Goal: Task Accomplishment & Management: Manage account settings

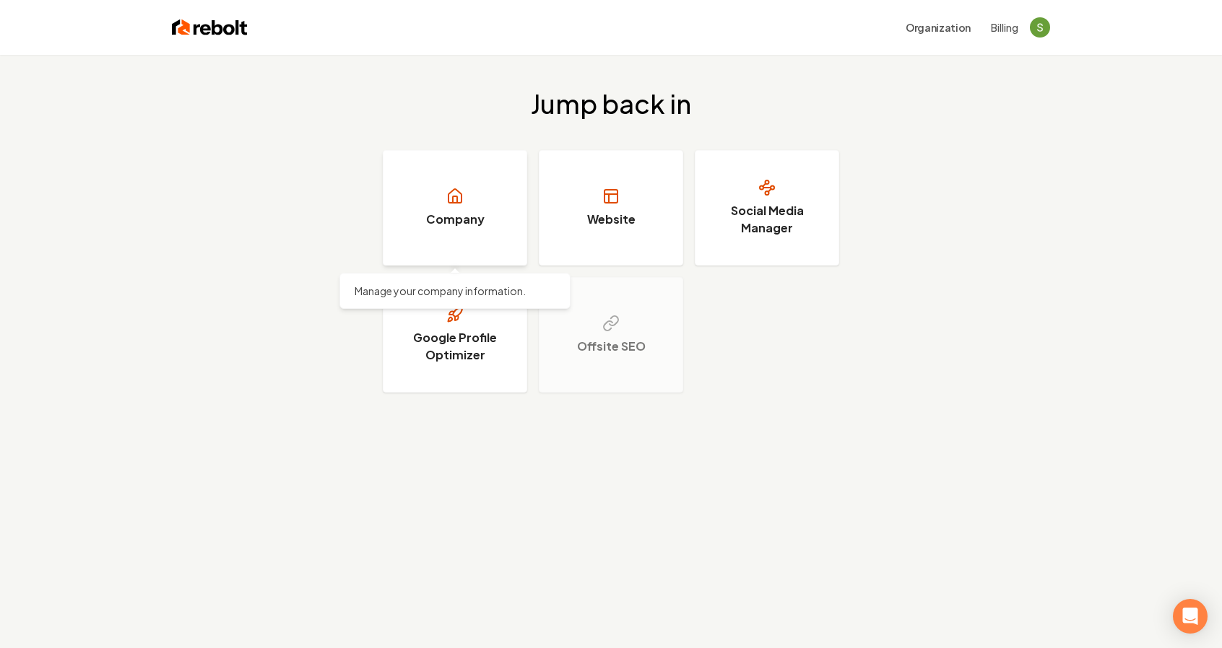
click at [482, 235] on link "Company" at bounding box center [455, 208] width 144 height 116
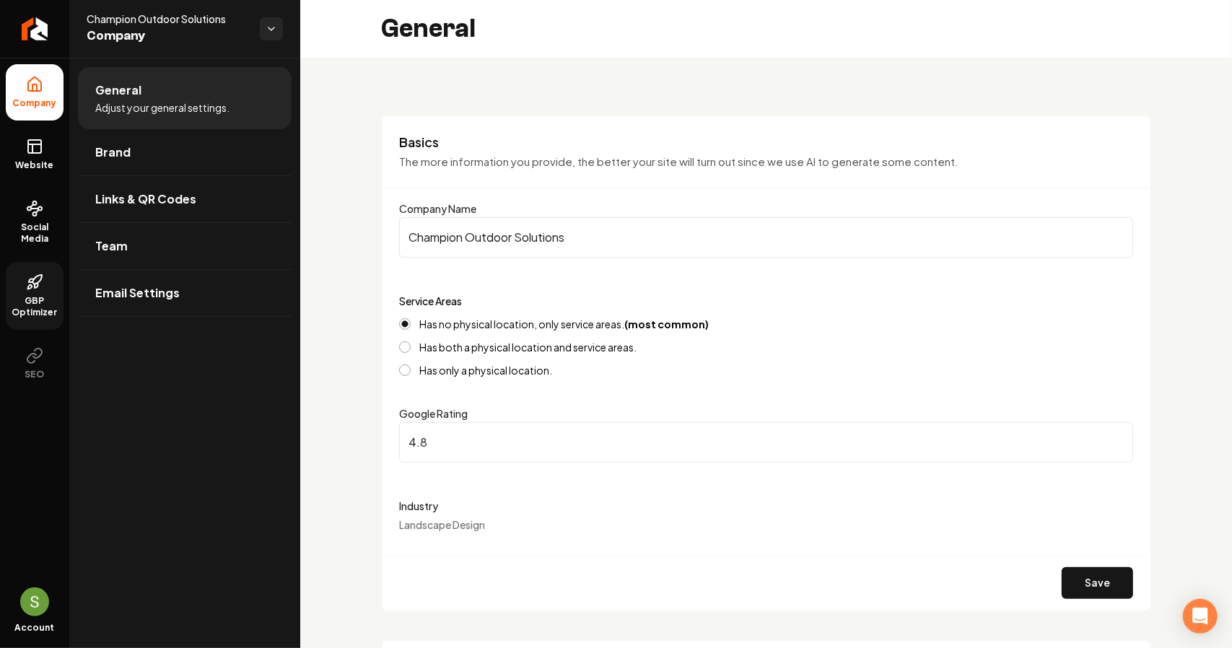
click at [43, 314] on span "GBP Optimizer" at bounding box center [35, 306] width 58 height 23
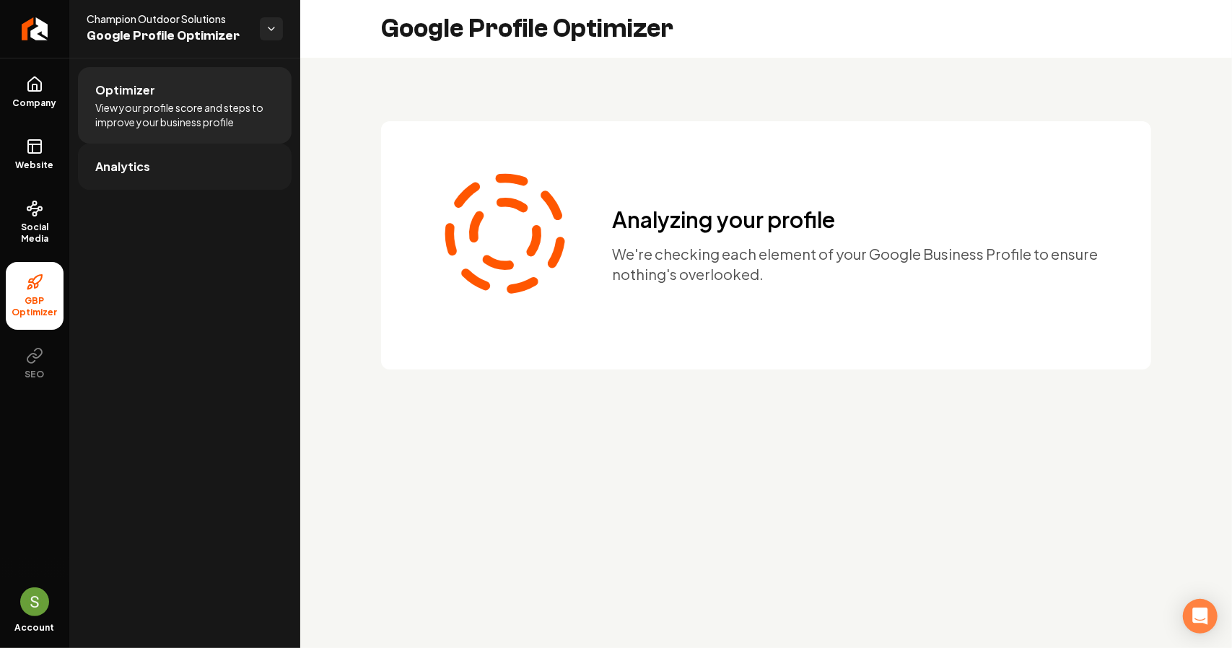
click at [170, 167] on link "Analytics" at bounding box center [185, 167] width 214 height 46
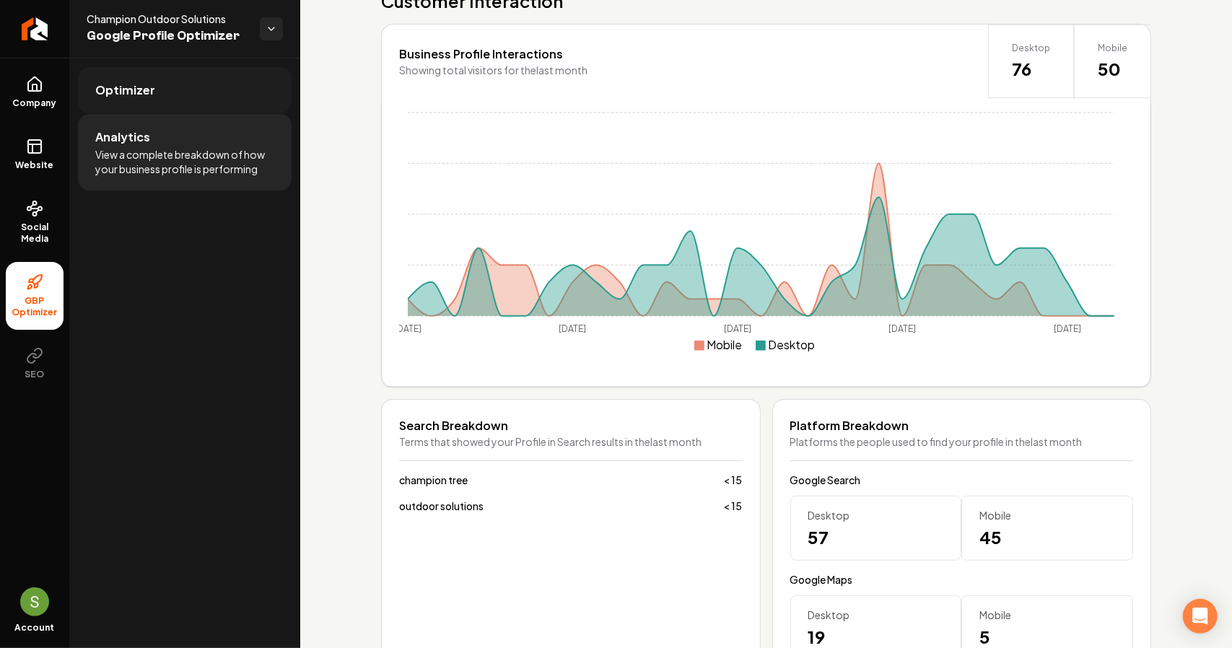
click at [116, 95] on span "Optimizer" at bounding box center [125, 90] width 60 height 17
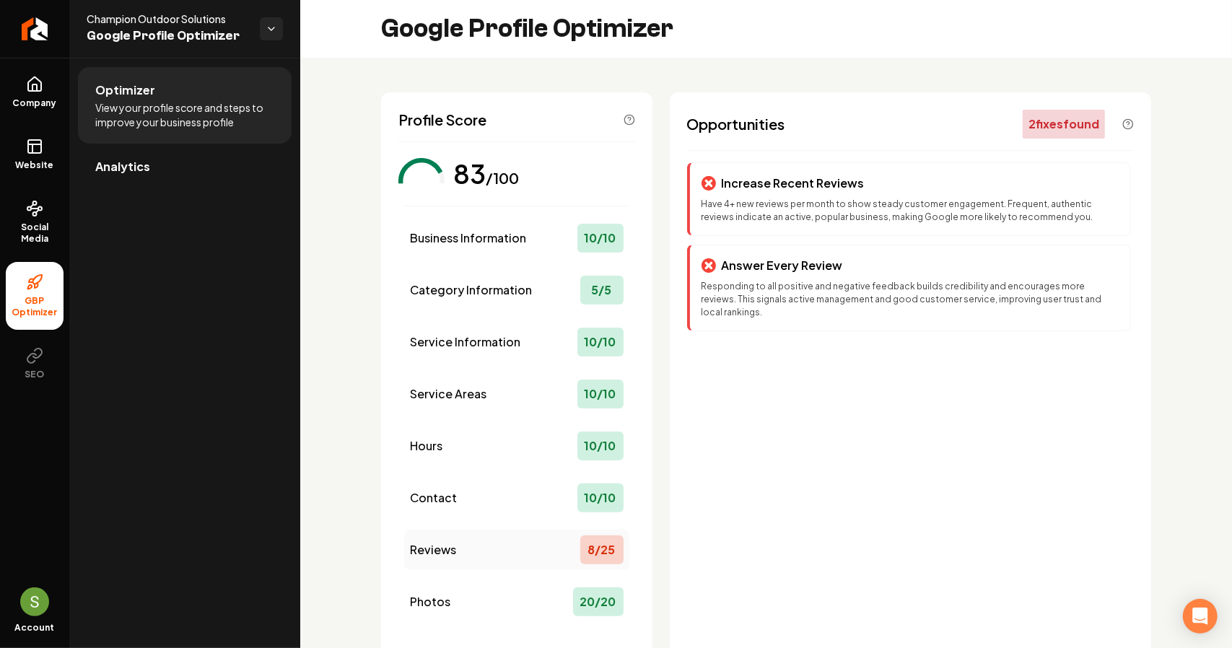
click at [535, 549] on div "Reviews 8 / 25" at bounding box center [516, 550] width 225 height 40
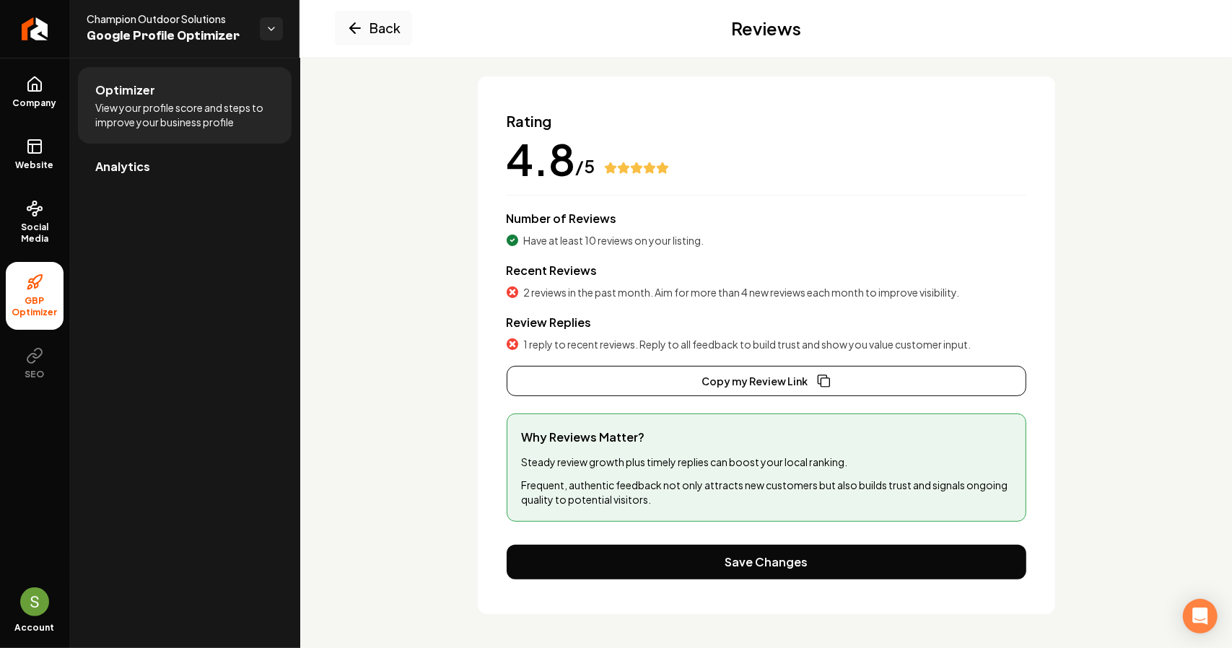
scroll to position [13, 0]
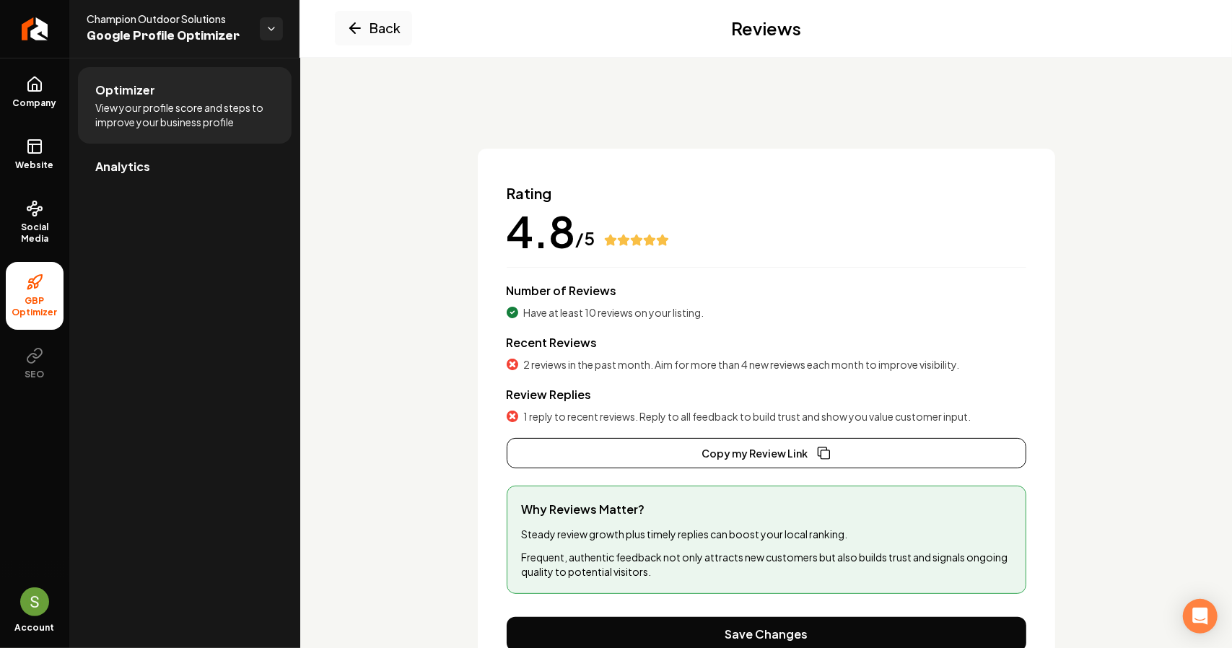
click at [579, 407] on div "Review Replies 1 reply to recent reviews. Reply to all feedback to build trust …" at bounding box center [767, 405] width 520 height 38
click at [578, 370] on span "2 reviews in the past month. Aim for more than 4 new reviews each month to impr…" at bounding box center [742, 364] width 436 height 14
click at [666, 340] on div "Recent Reviews 2 reviews in the past month. Aim for more than 4 new reviews eac…" at bounding box center [767, 353] width 520 height 38
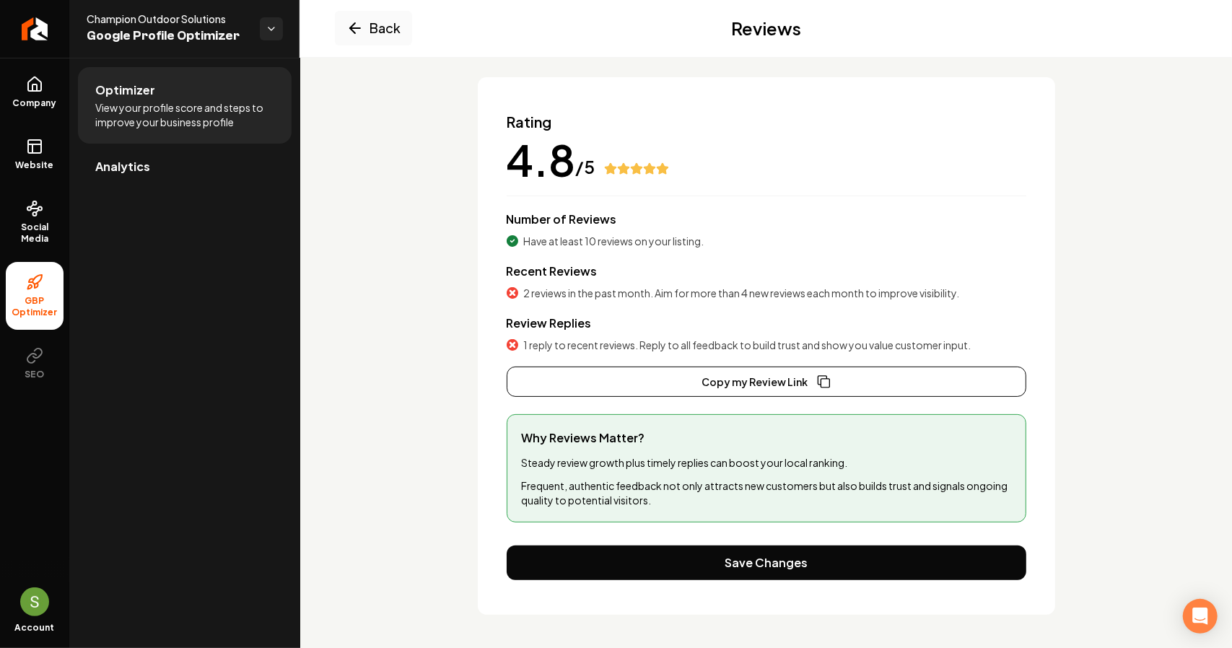
scroll to position [85, 0]
click at [53, 213] on link "Social Media" at bounding box center [35, 222] width 58 height 68
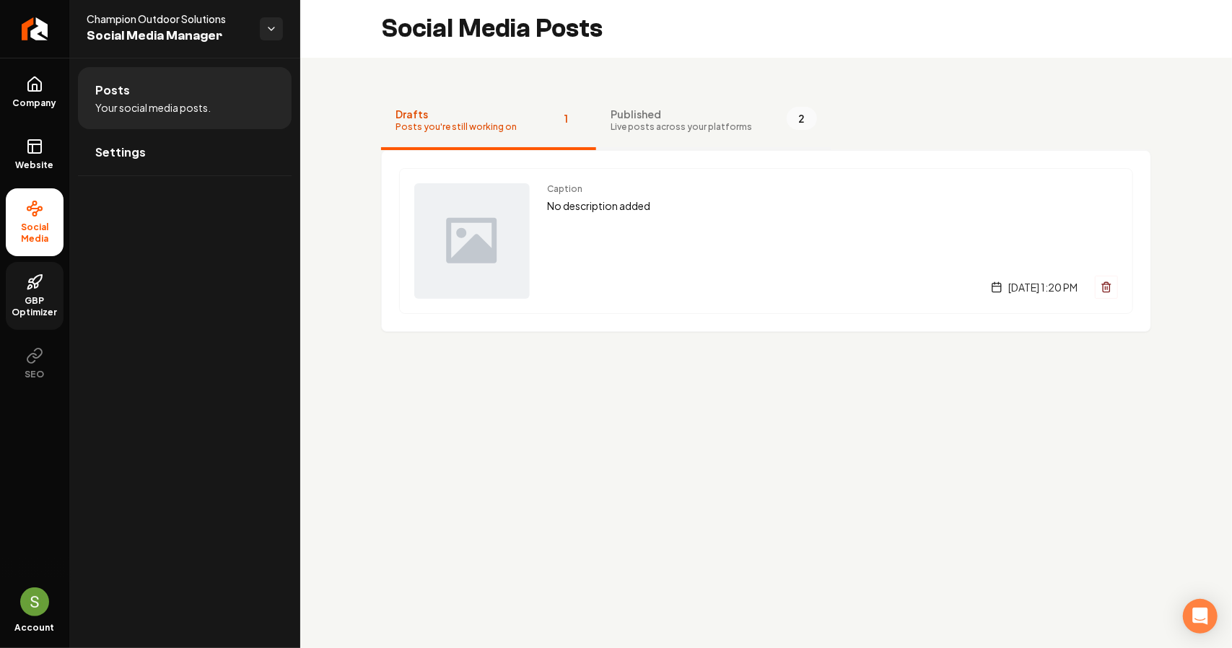
click at [669, 111] on span "Published" at bounding box center [682, 114] width 142 height 14
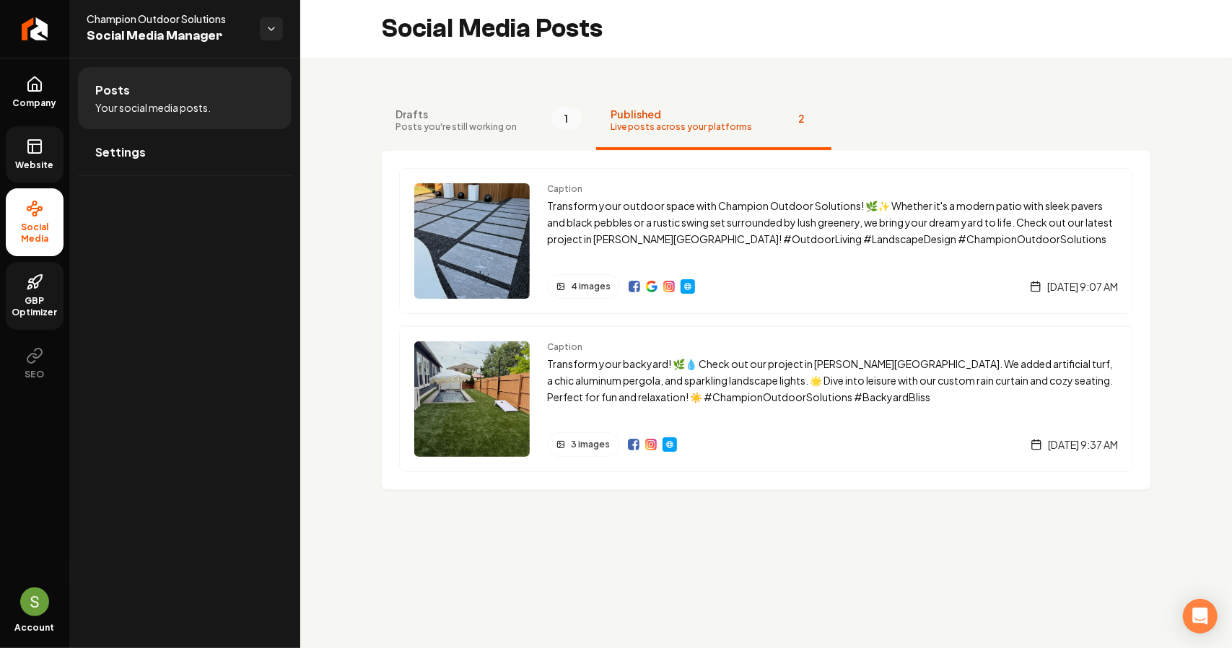
click at [39, 152] on rect at bounding box center [34, 146] width 13 height 13
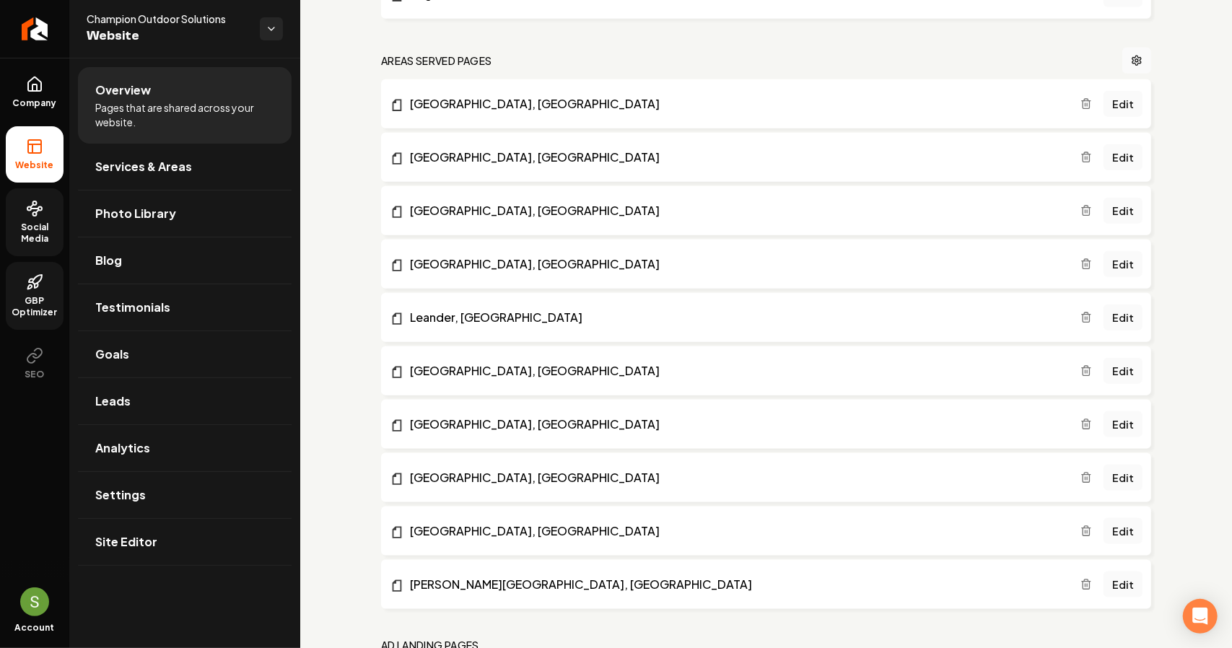
scroll to position [1128, 0]
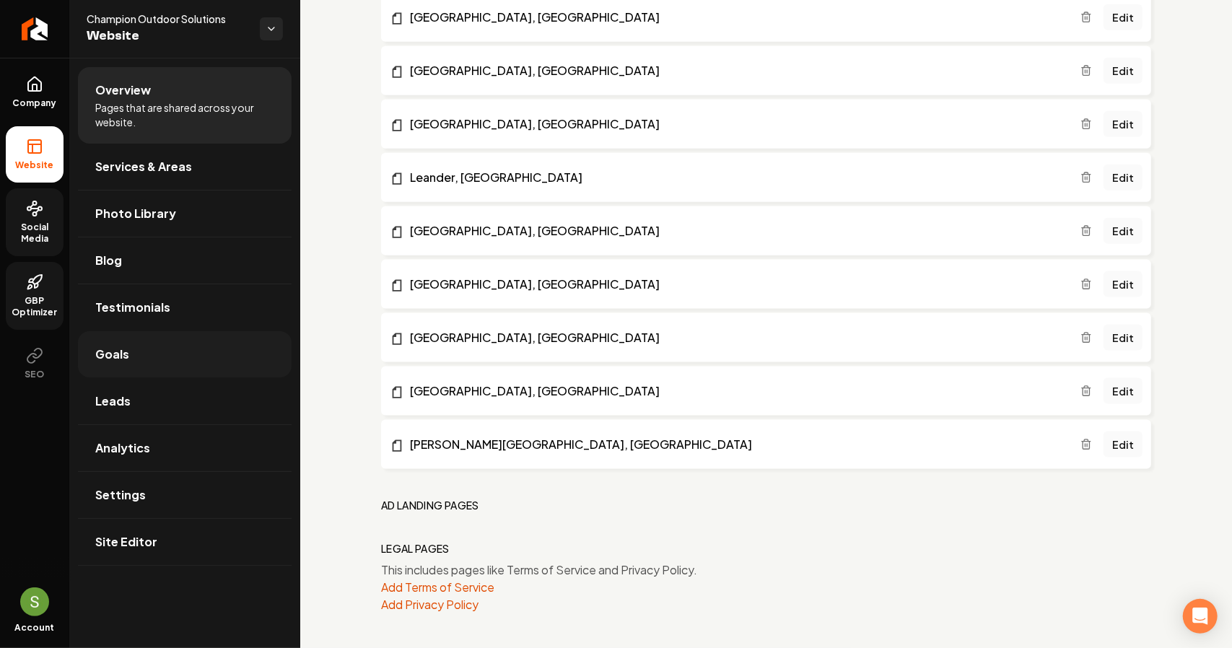
click at [182, 350] on link "Goals" at bounding box center [185, 354] width 214 height 46
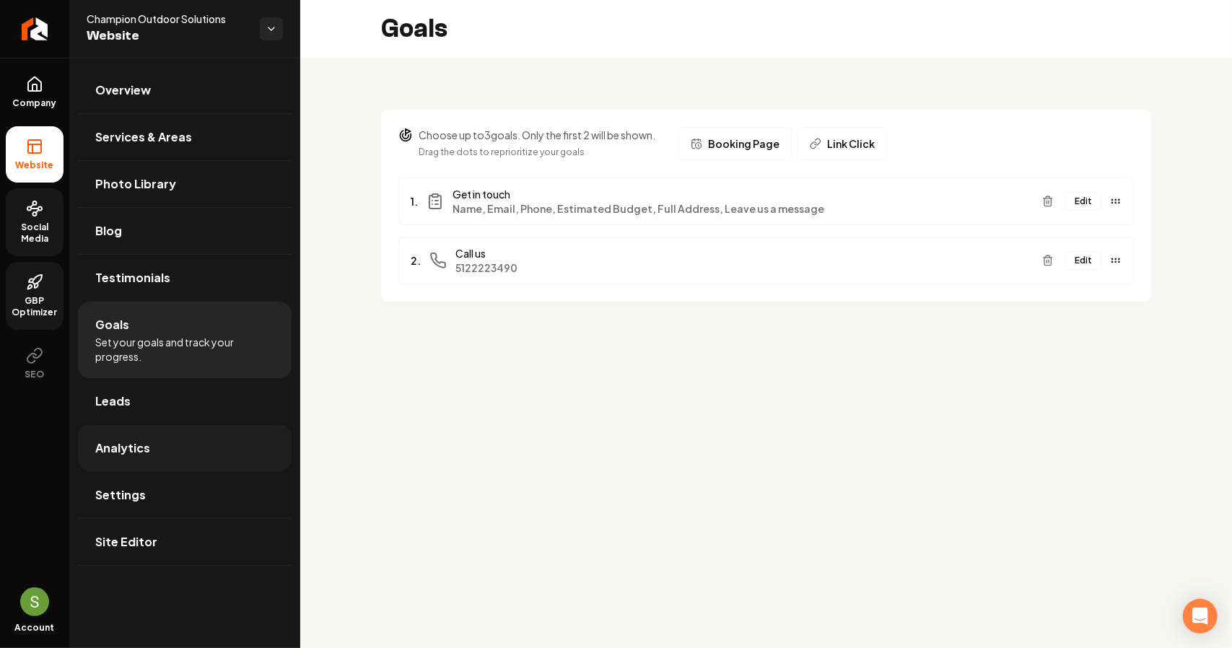
click at [190, 434] on link "Analytics" at bounding box center [185, 448] width 214 height 46
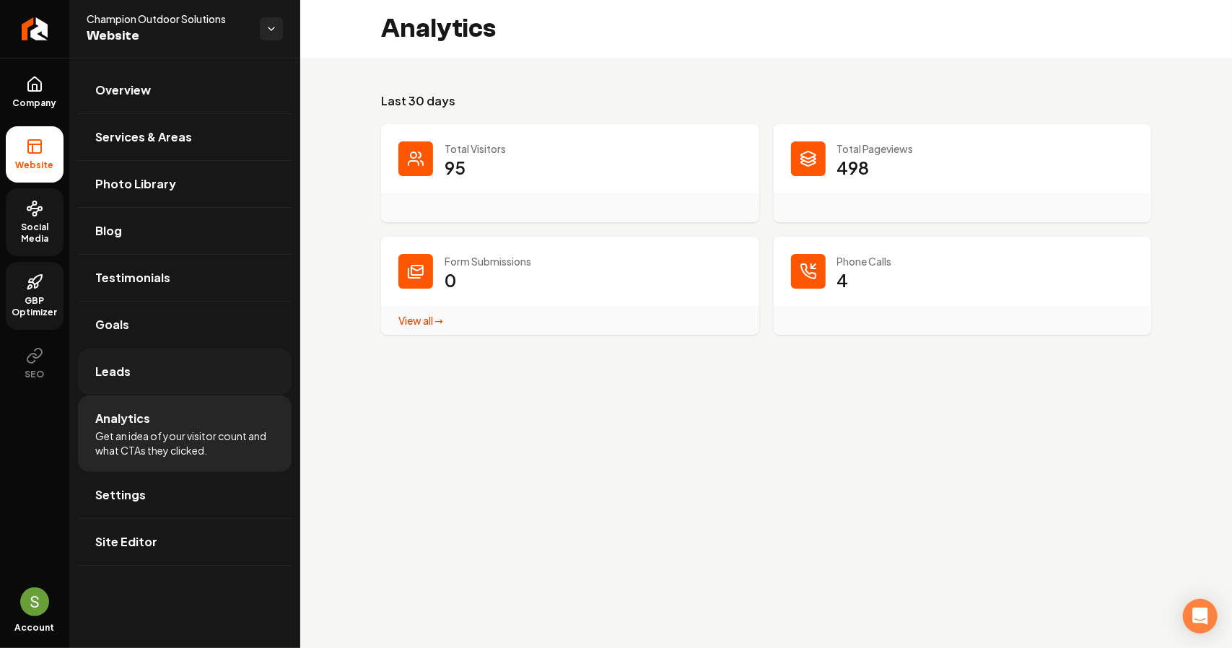
click at [134, 379] on link "Leads" at bounding box center [185, 372] width 214 height 46
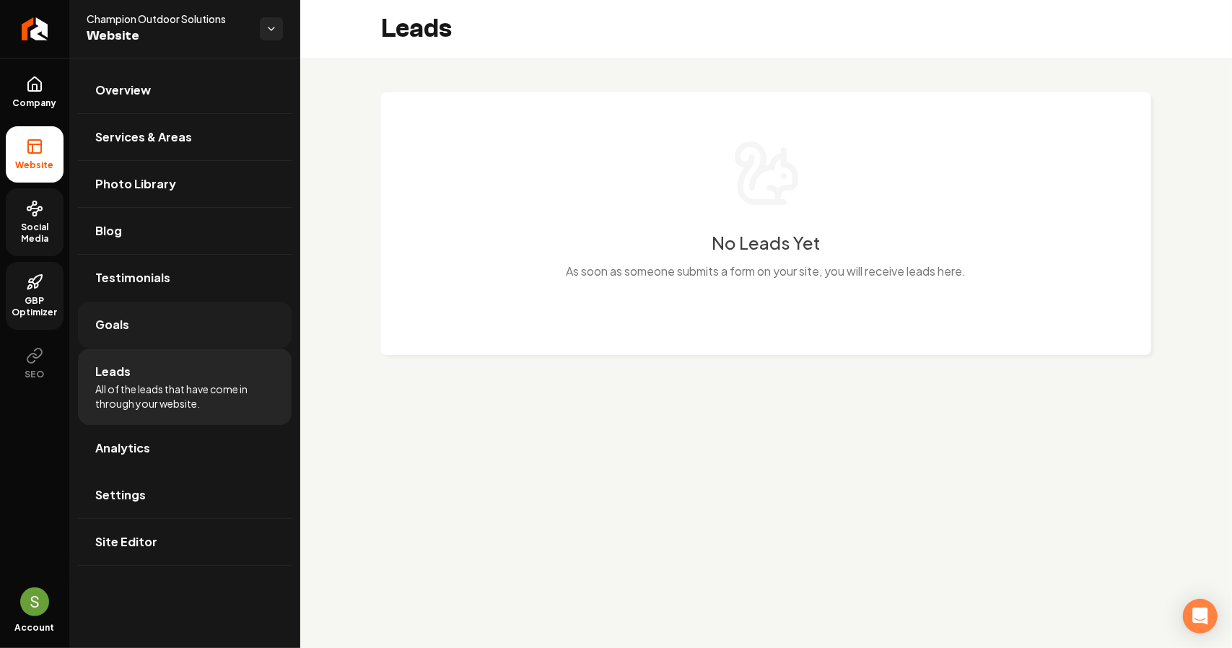
click at [137, 331] on link "Goals" at bounding box center [185, 325] width 214 height 46
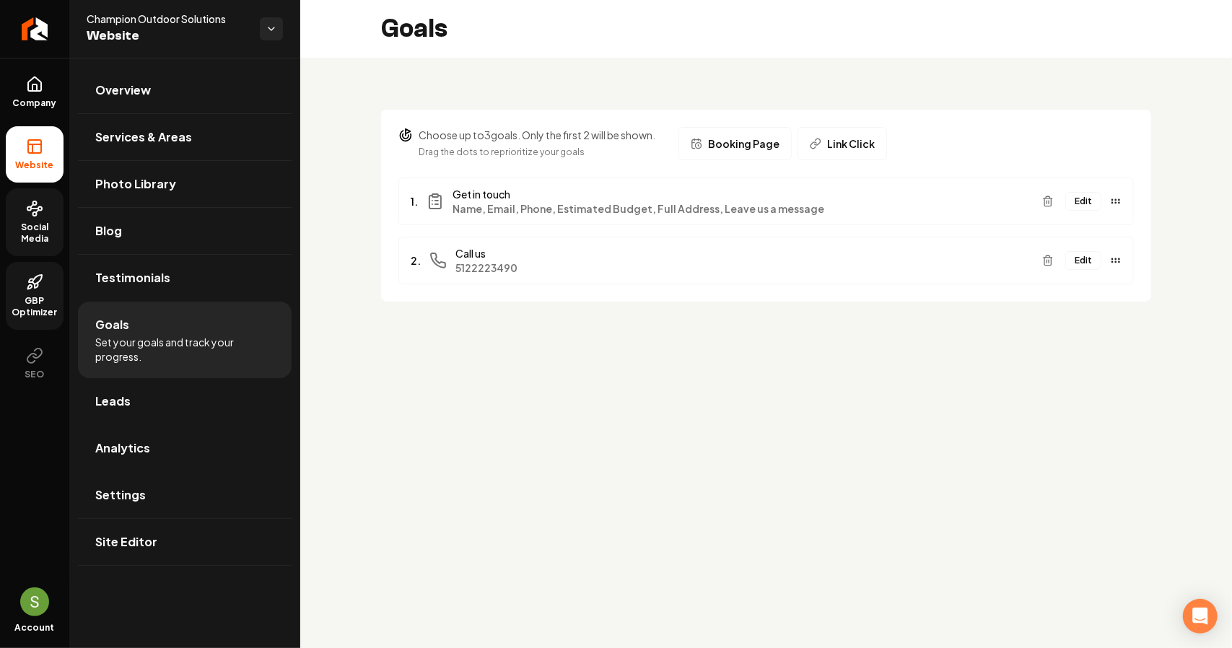
click at [1089, 263] on button "Edit" at bounding box center [1084, 260] width 36 height 19
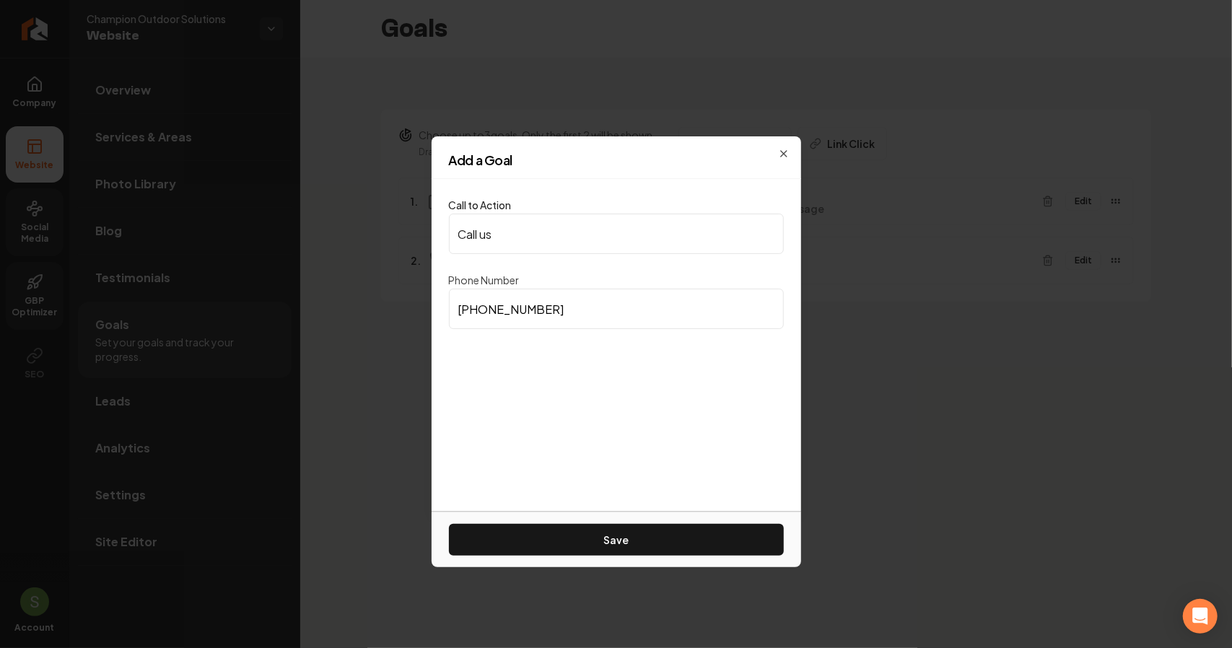
click at [656, 238] on input "Call us" at bounding box center [616, 234] width 335 height 40
click at [790, 154] on div "Add a Goal" at bounding box center [617, 166] width 370 height 25
click at [786, 154] on div "Add a Goal" at bounding box center [617, 166] width 370 height 25
click at [483, 307] on input "(512) 222-3490" at bounding box center [616, 309] width 335 height 40
click at [784, 153] on icon "button" at bounding box center [784, 154] width 6 height 6
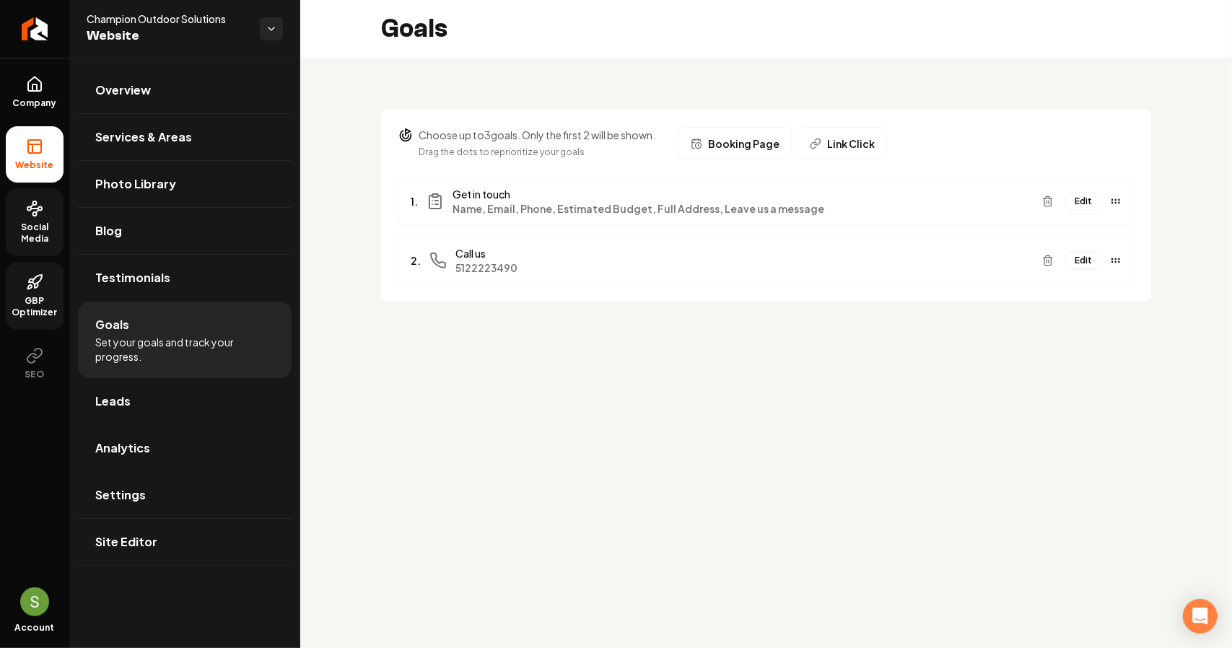
click at [1116, 256] on icon "Main content area" at bounding box center [1116, 261] width 12 height 12
click at [1111, 259] on icon "Main content area" at bounding box center [1116, 262] width 12 height 12
click at [1086, 203] on button "Edit" at bounding box center [1084, 201] width 36 height 19
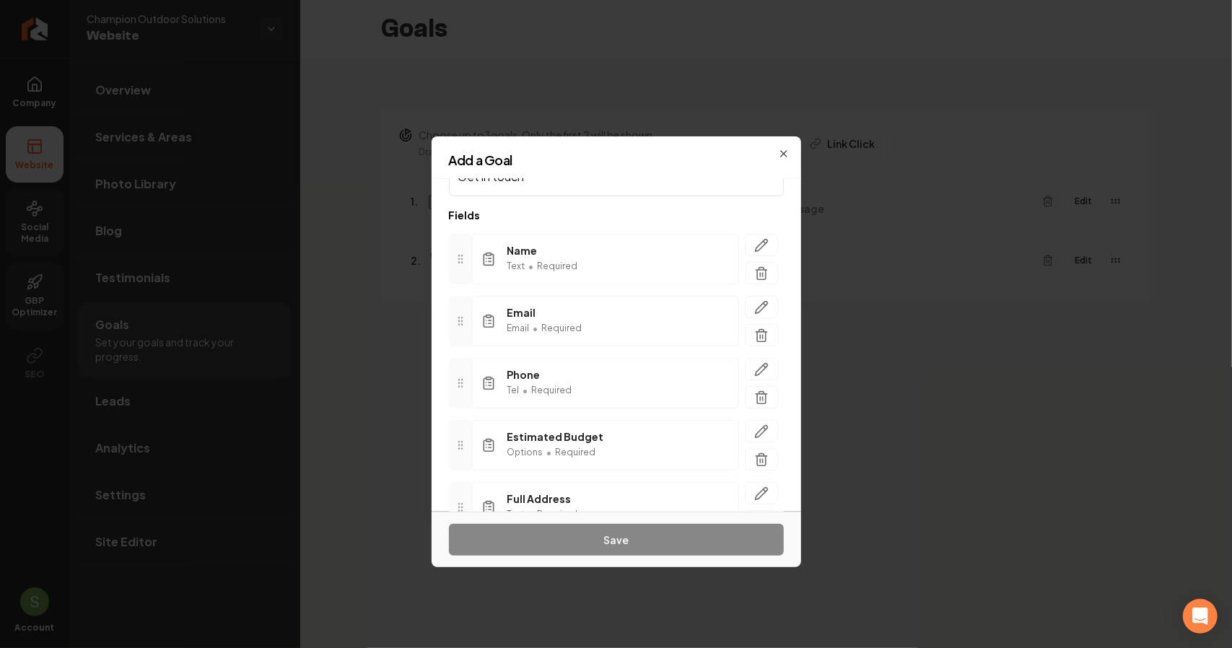
scroll to position [45, 0]
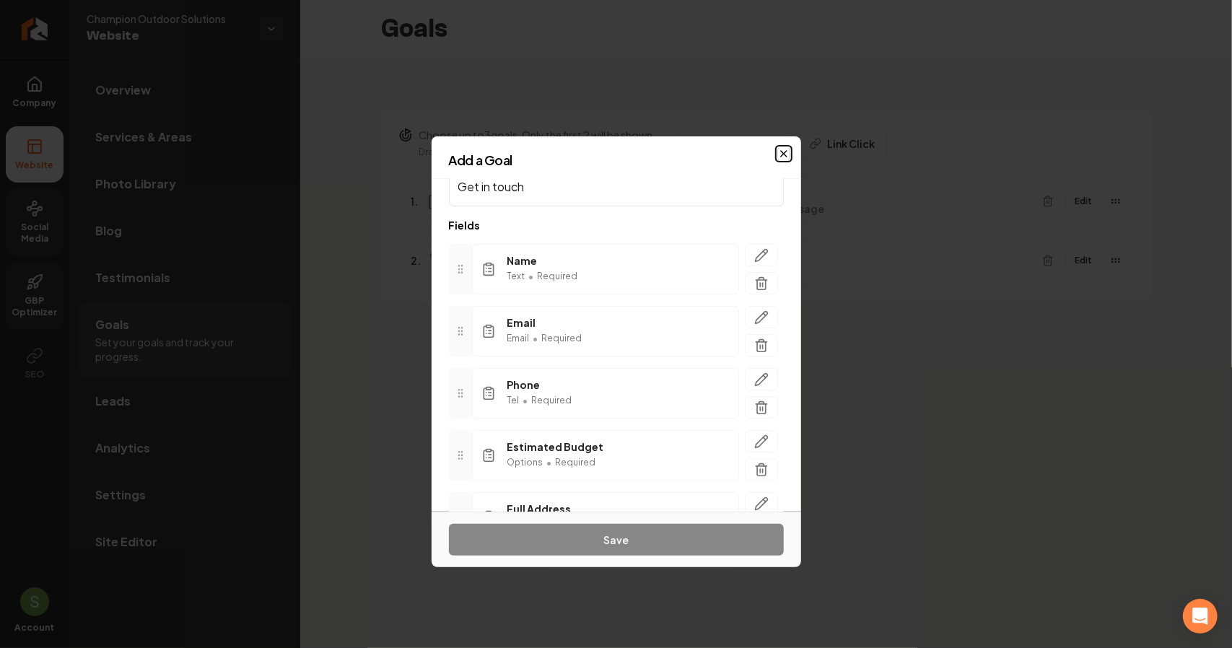
click at [784, 151] on icon "button" at bounding box center [784, 154] width 12 height 12
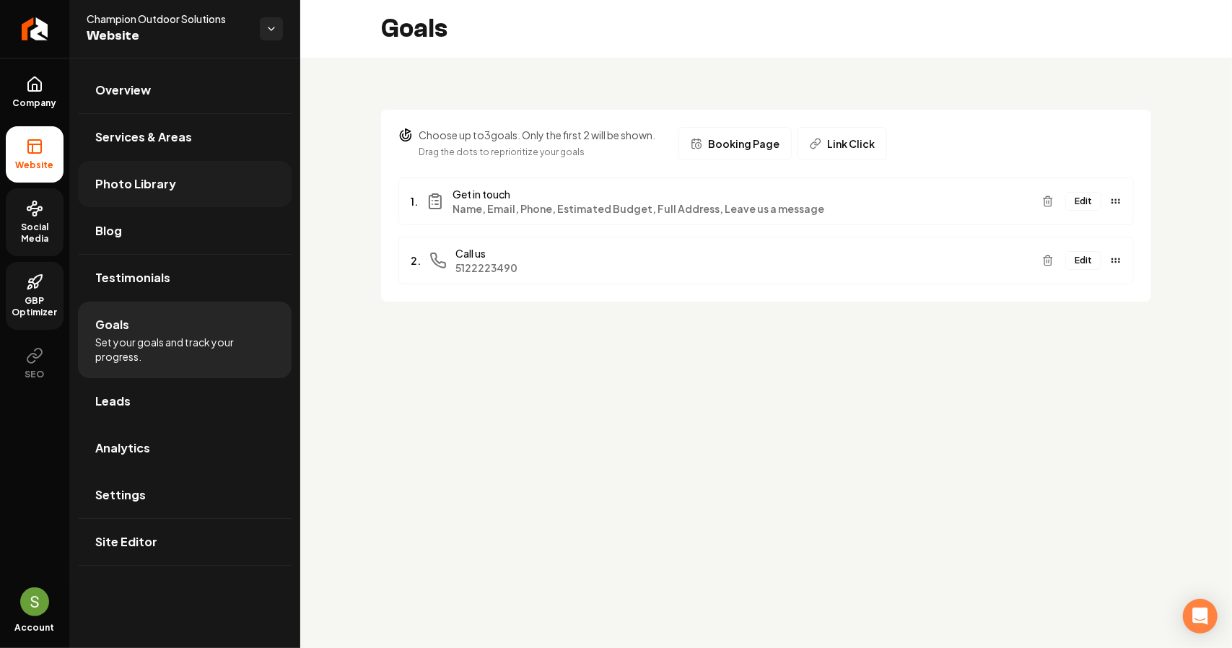
click at [129, 196] on link "Photo Library" at bounding box center [185, 184] width 214 height 46
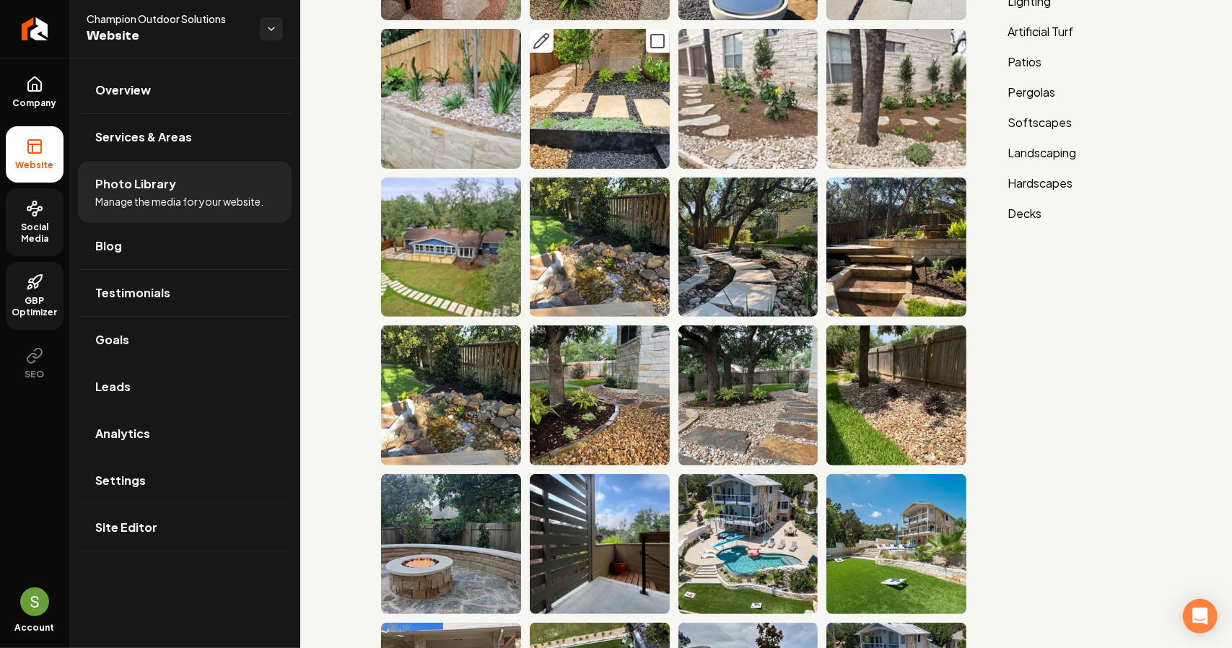
scroll to position [72, 0]
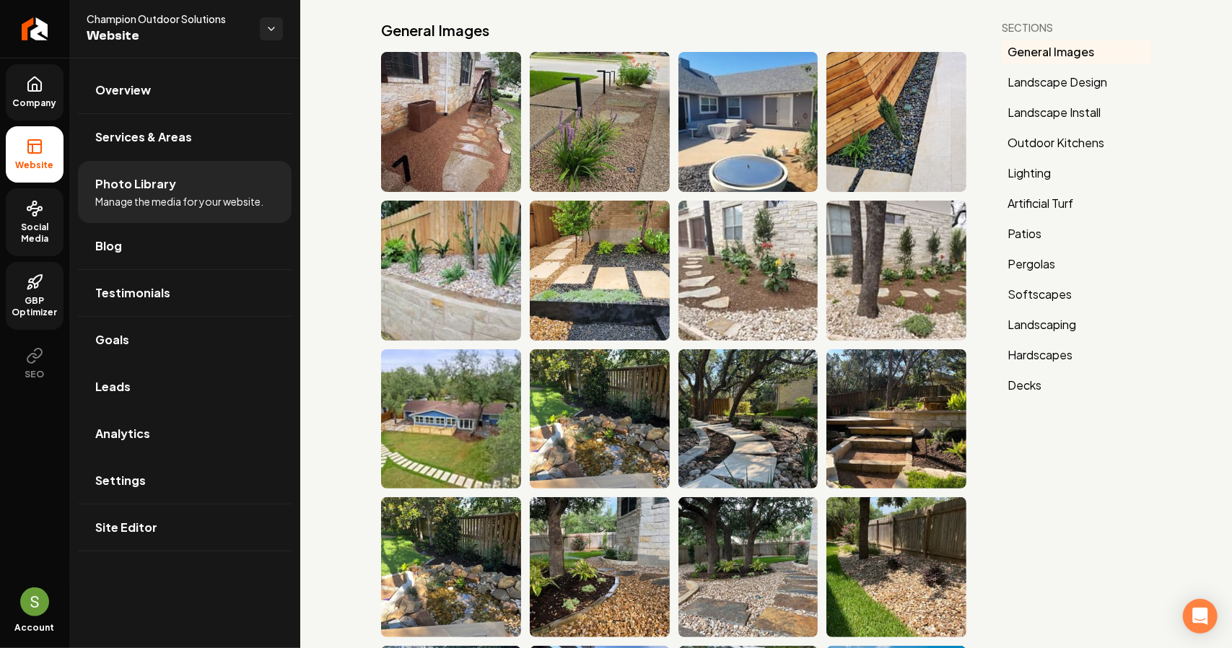
click at [42, 92] on icon at bounding box center [34, 84] width 17 height 17
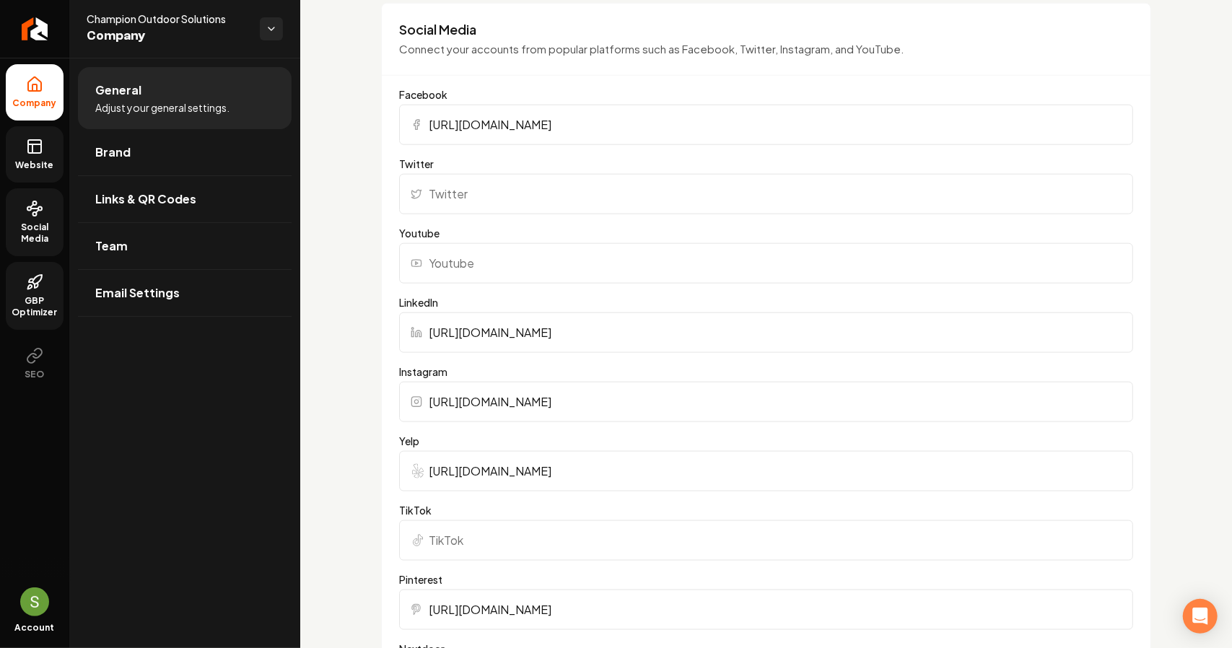
scroll to position [1004, 0]
click at [464, 259] on input "Youtube" at bounding box center [766, 265] width 734 height 40
paste input "https://www.youtube.com/@ChampionOutdoorSolutions"
type input "https://www.youtube.com/@ChampionOutdoorSolutions"
click at [1155, 193] on div "Basics The more information you provide, the better your site will turn out sin…" at bounding box center [766, 322] width 932 height 2537
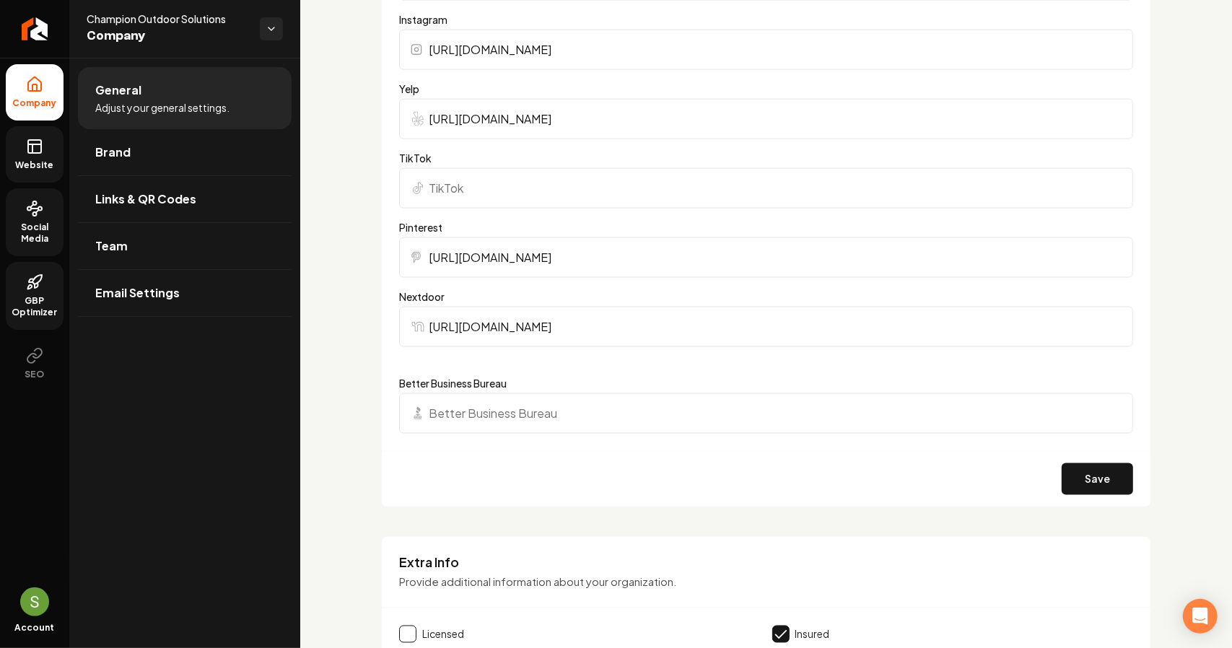
scroll to position [1509, 0]
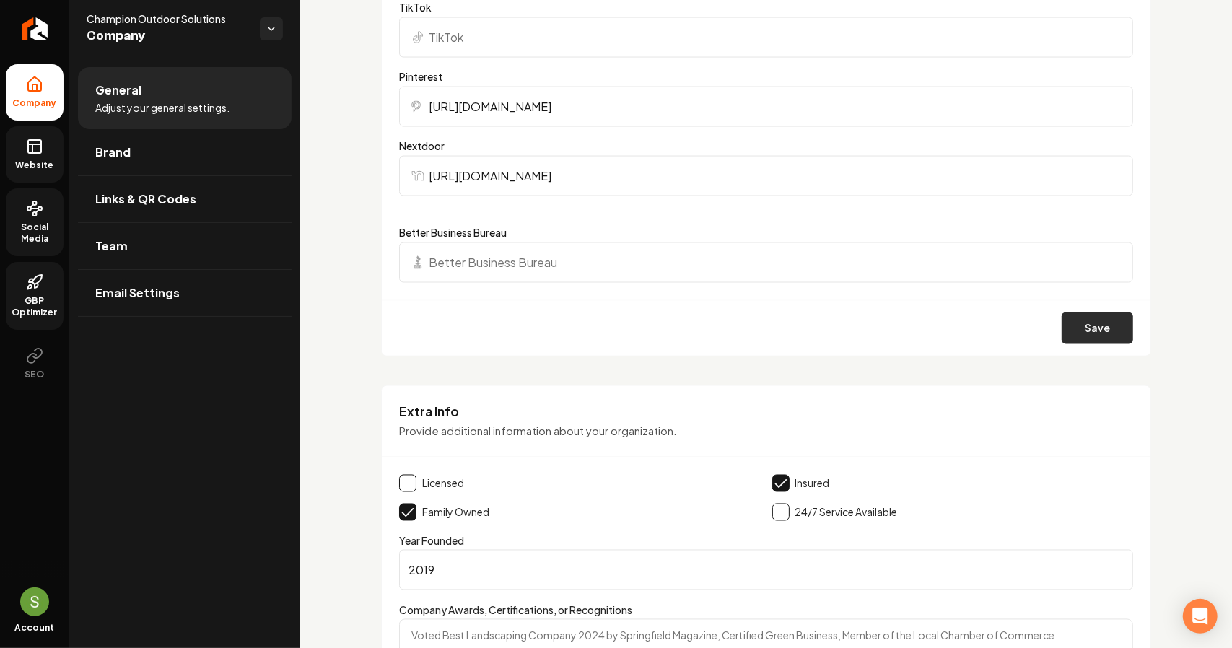
click at [1073, 337] on button "Save" at bounding box center [1097, 329] width 71 height 32
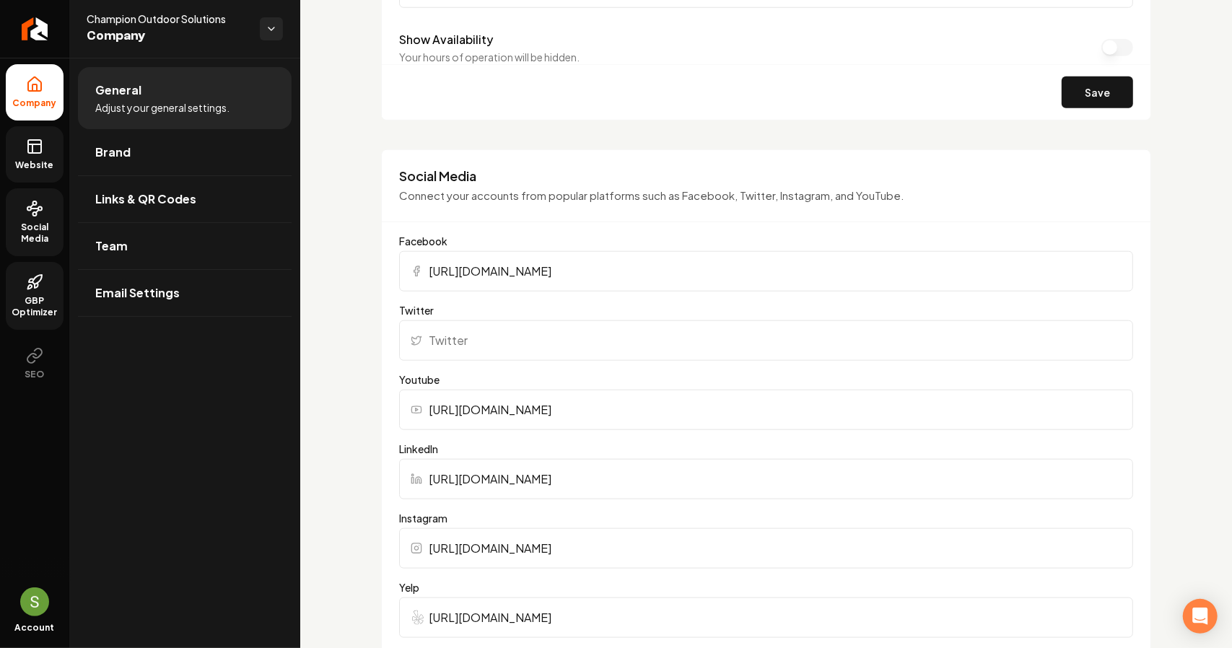
scroll to position [426, 0]
